Goal: Task Accomplishment & Management: Use online tool/utility

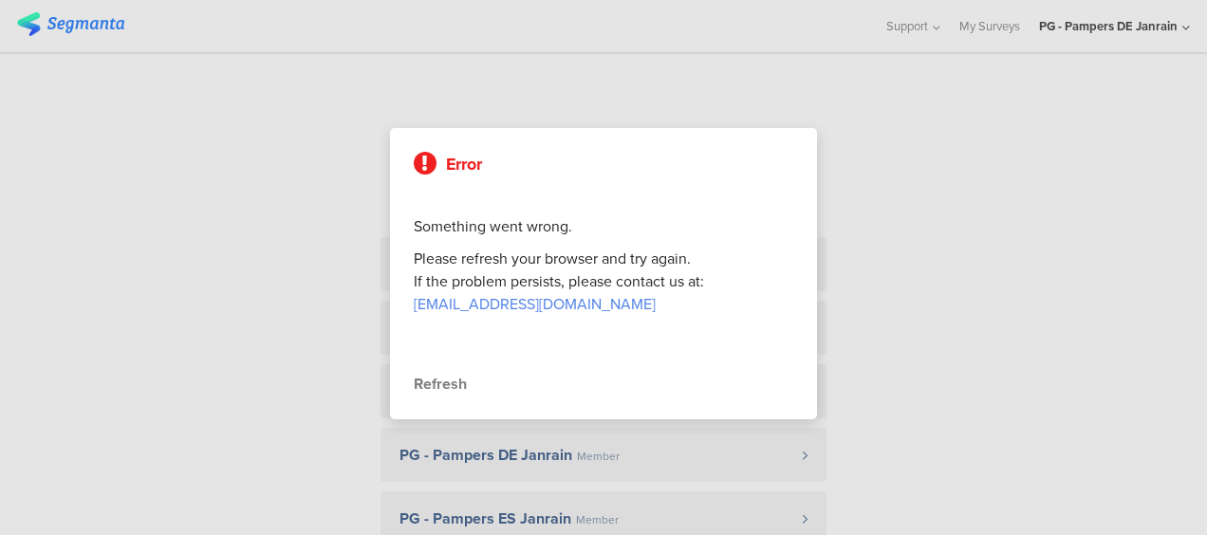
click at [437, 380] on div "Refresh" at bounding box center [603, 384] width 379 height 23
